Goal: Information Seeking & Learning: Learn about a topic

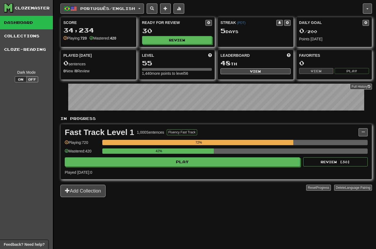
click at [114, 9] on span "Português / English" at bounding box center [107, 8] width 55 height 5
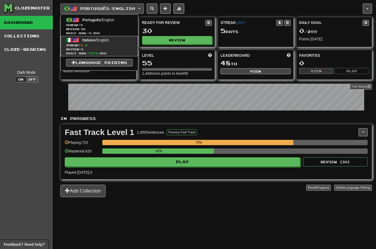
click at [118, 45] on span "Streak: 3" at bounding box center [99, 45] width 67 height 4
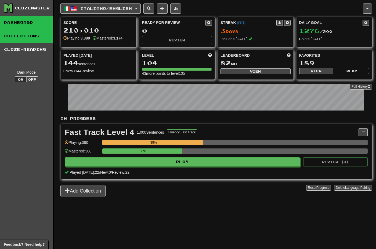
click at [31, 34] on link "Collections" at bounding box center [26, 35] width 53 height 13
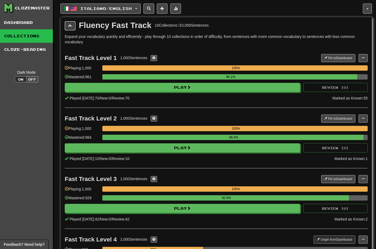
click at [69, 26] on span at bounding box center [70, 26] width 4 height 4
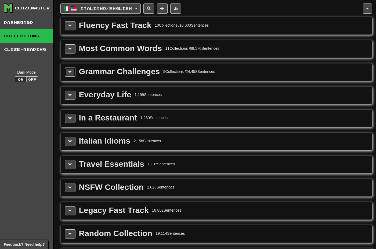
click at [68, 73] on span at bounding box center [70, 72] width 4 height 4
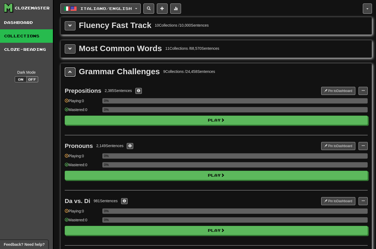
click at [70, 73] on span at bounding box center [70, 72] width 4 height 4
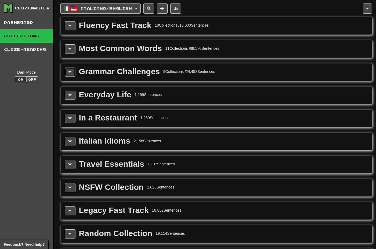
scroll to position [34, 0]
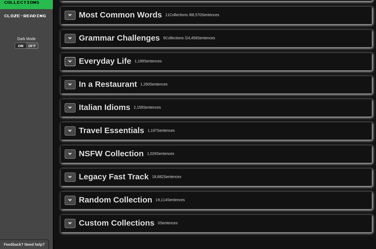
click at [65, 62] on button at bounding box center [70, 61] width 11 height 9
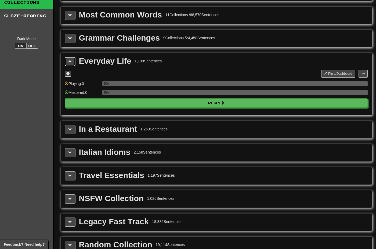
click at [67, 62] on button at bounding box center [70, 61] width 11 height 9
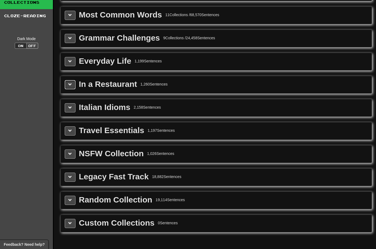
click at [72, 86] on span at bounding box center [70, 84] width 4 height 4
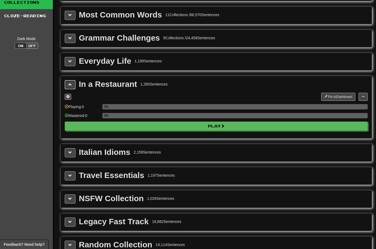
click at [69, 86] on span at bounding box center [70, 84] width 4 height 4
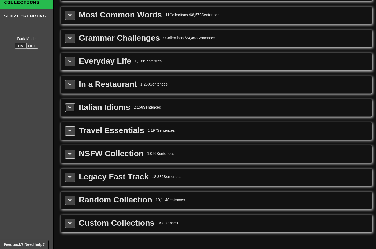
click at [69, 109] on span at bounding box center [70, 108] width 4 height 4
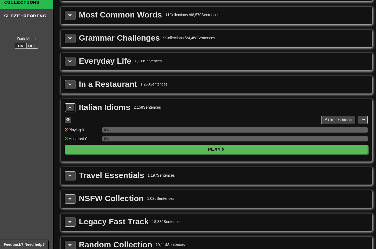
click at [69, 109] on span at bounding box center [70, 108] width 4 height 4
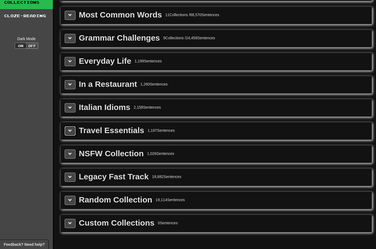
click at [71, 132] on span at bounding box center [70, 131] width 4 height 4
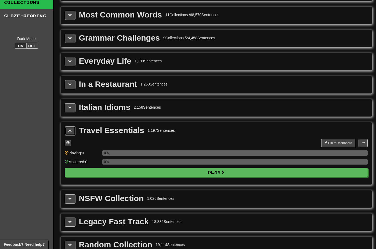
click at [71, 132] on span at bounding box center [70, 131] width 4 height 4
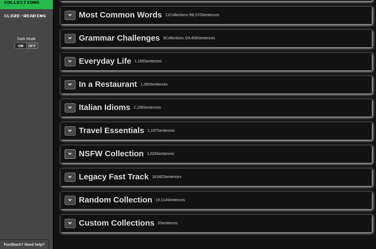
click at [73, 156] on button at bounding box center [70, 153] width 11 height 9
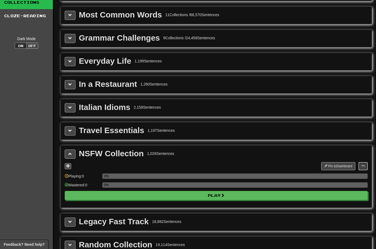
click at [364, 167] on span at bounding box center [363, 165] width 3 height 3
click at [351, 177] on span "Manage Sentences" at bounding box center [346, 176] width 33 height 4
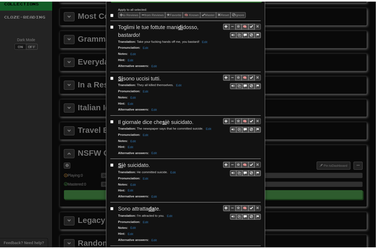
scroll to position [0, 0]
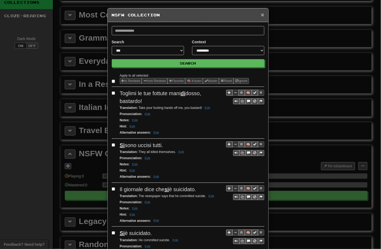
click at [261, 16] on span "×" at bounding box center [262, 15] width 3 height 6
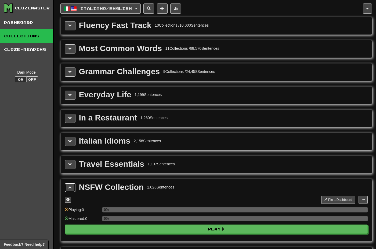
click at [69, 189] on span at bounding box center [70, 187] width 4 height 4
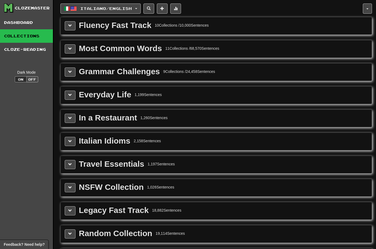
drag, startPoint x: 189, startPoint y: 73, endPoint x: 234, endPoint y: 69, distance: 45.2
click at [233, 69] on div "Grammar Challenges 9 Collections / 24,458 Sentences" at bounding box center [216, 71] width 303 height 9
click at [236, 69] on div "Grammar Challenges 9 Collections / 24,458 Sentences" at bounding box center [216, 71] width 303 height 9
click at [21, 24] on link "Dashboard" at bounding box center [26, 22] width 53 height 13
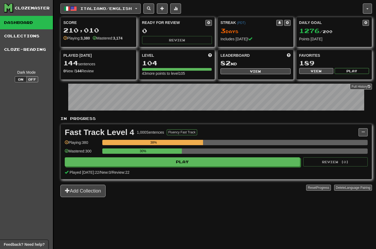
click at [120, 10] on span "Italiano / English" at bounding box center [106, 8] width 52 height 5
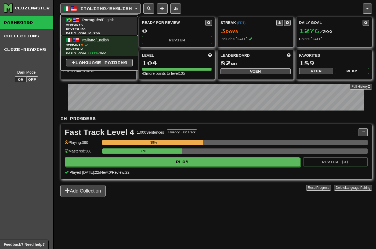
click at [117, 25] on span "Streak: 5" at bounding box center [99, 25] width 67 height 4
